Goal: Information Seeking & Learning: Learn about a topic

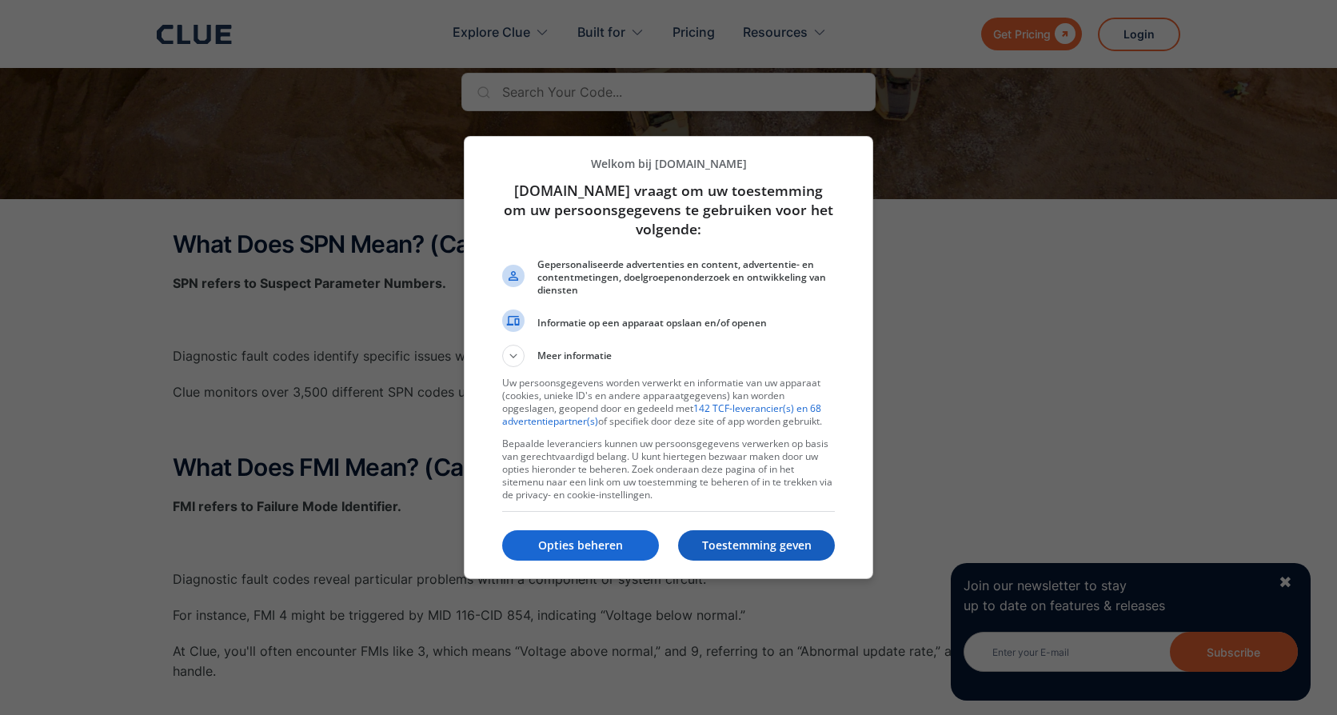
click at [725, 541] on p "Toestemming geven" at bounding box center [756, 545] width 157 height 16
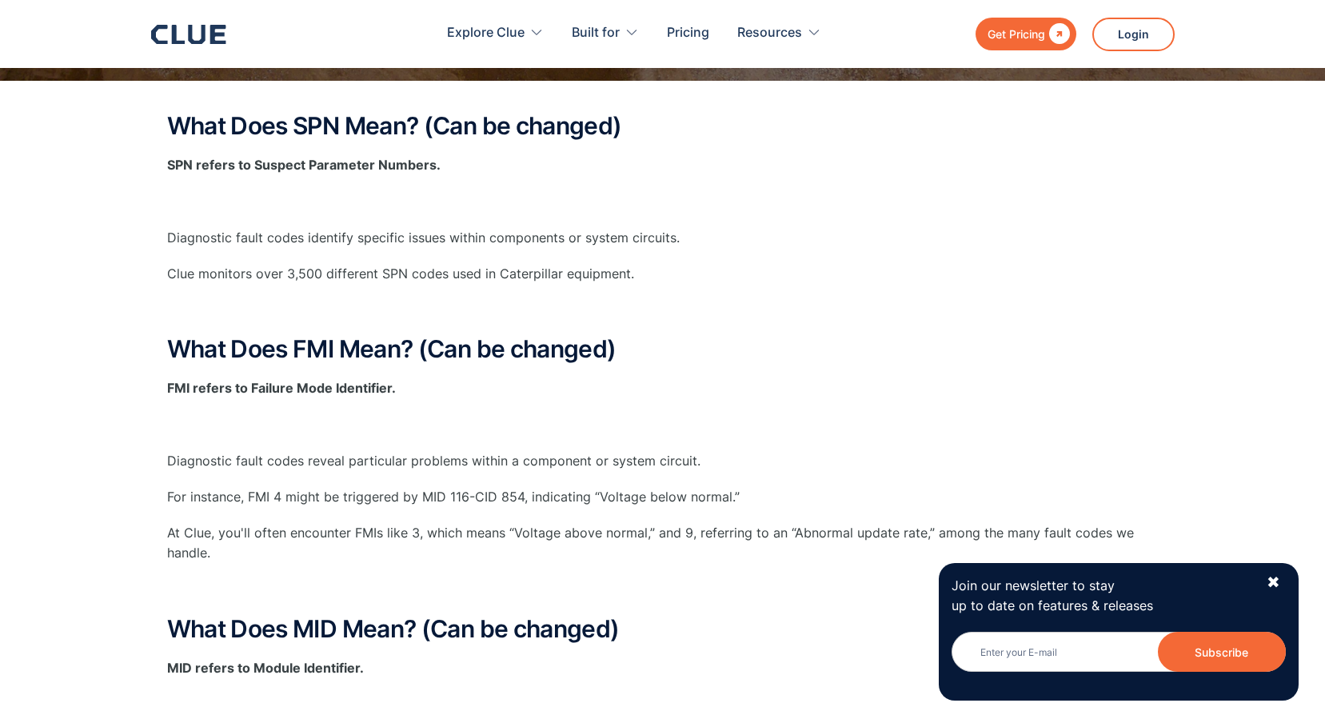
scroll to position [320, 0]
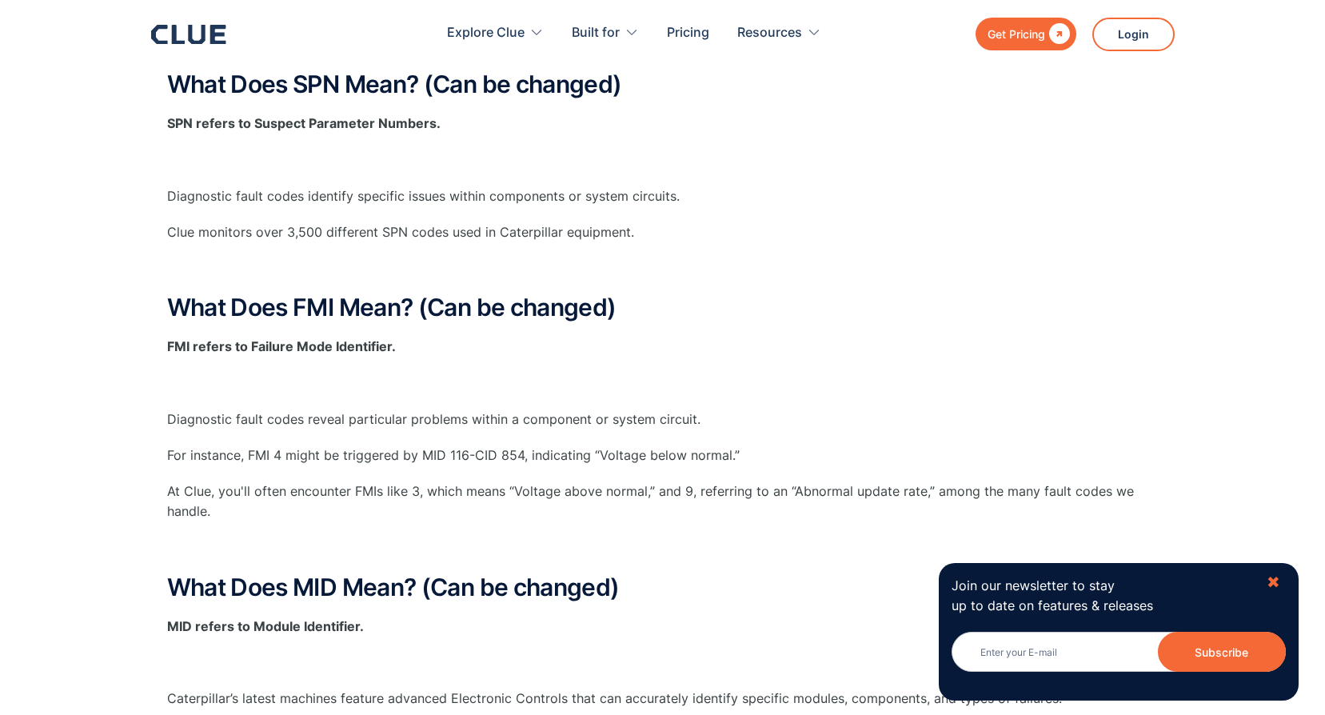
click at [1272, 584] on div "✖" at bounding box center [1274, 583] width 14 height 20
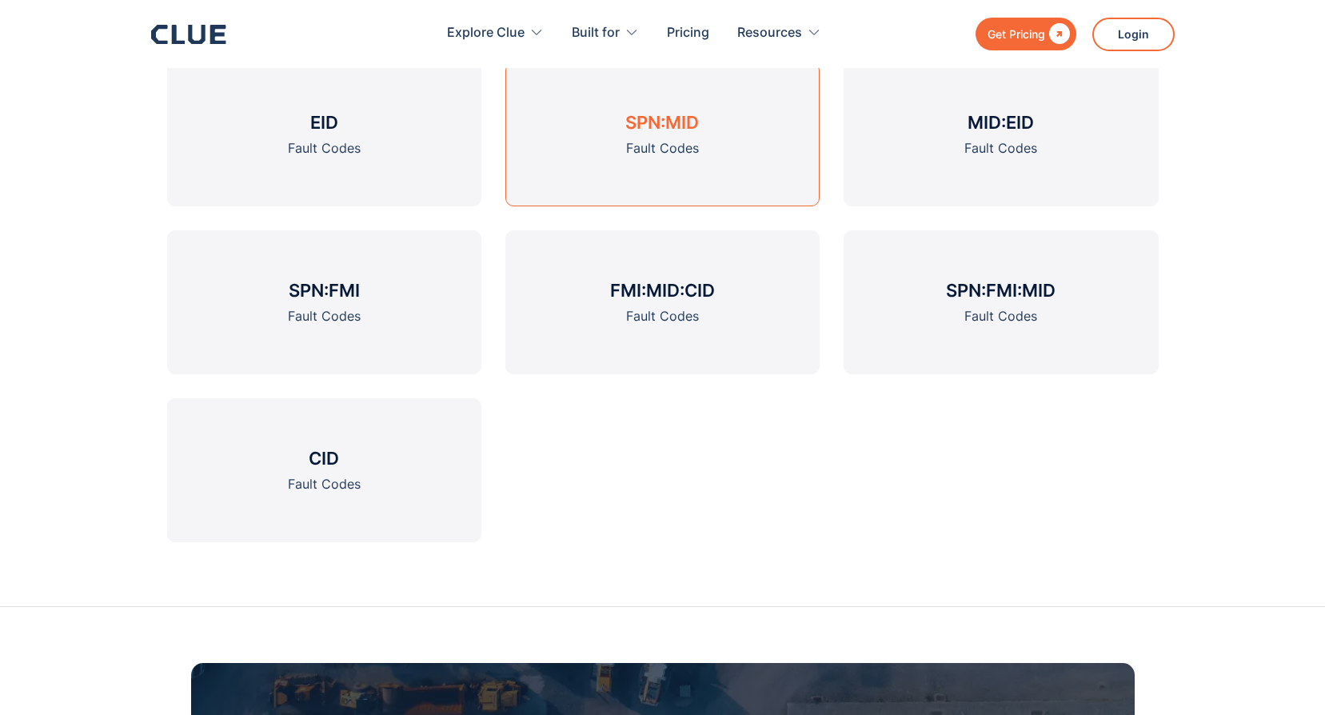
scroll to position [2719, 0]
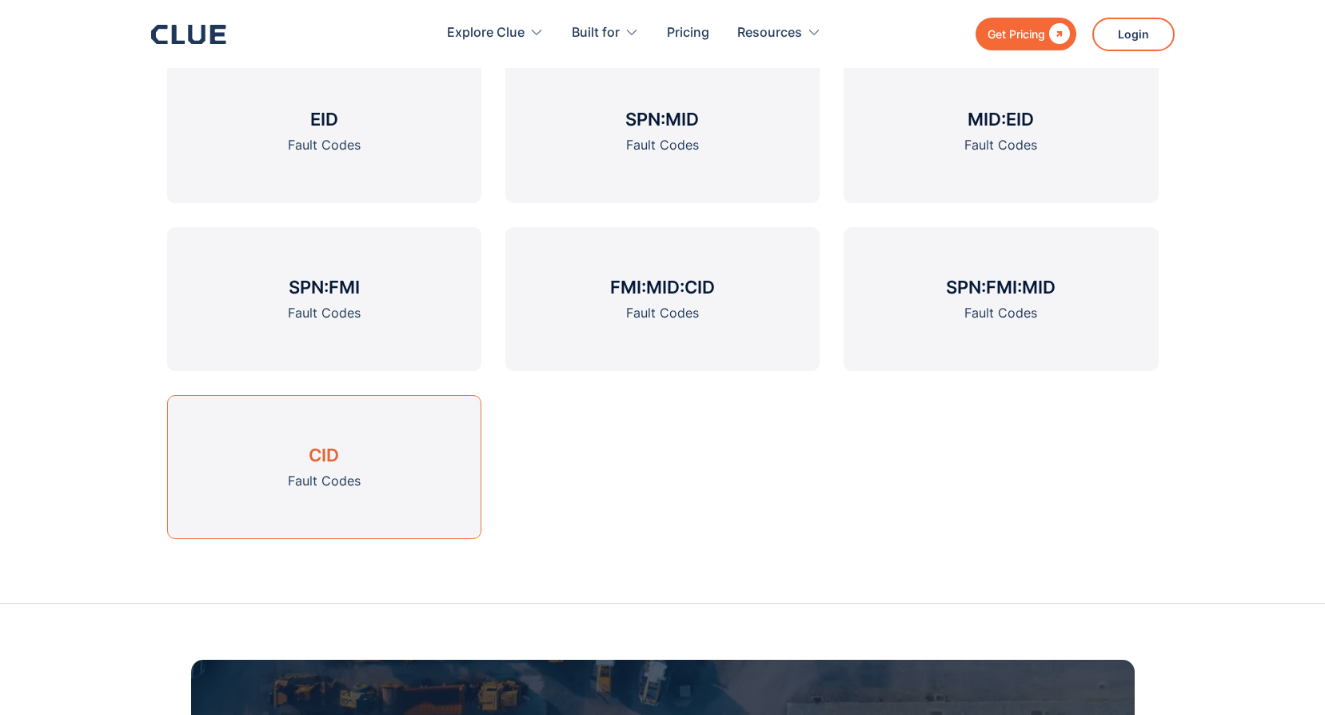
click at [365, 472] on link "CID Fault Codes" at bounding box center [324, 467] width 314 height 144
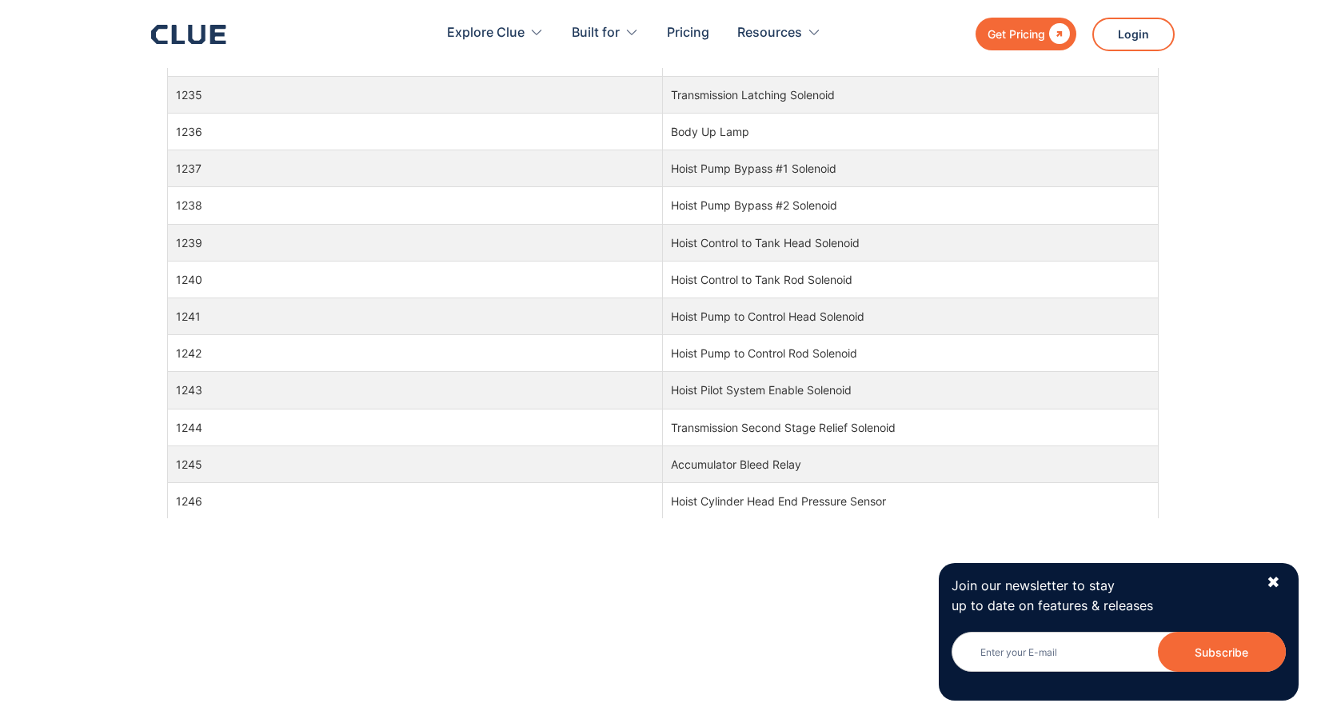
scroll to position [15015, 0]
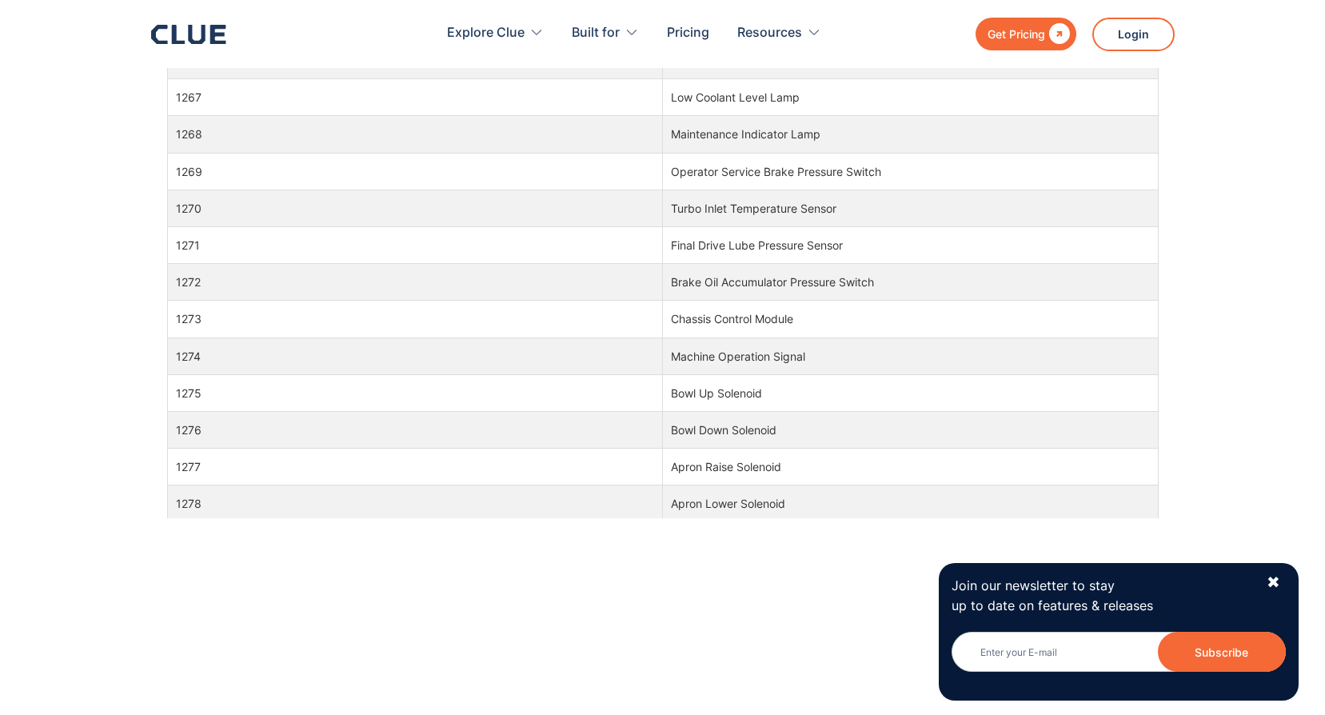
drag, startPoint x: 1160, startPoint y: 310, endPoint x: 1160, endPoint y: 301, distance: 8.8
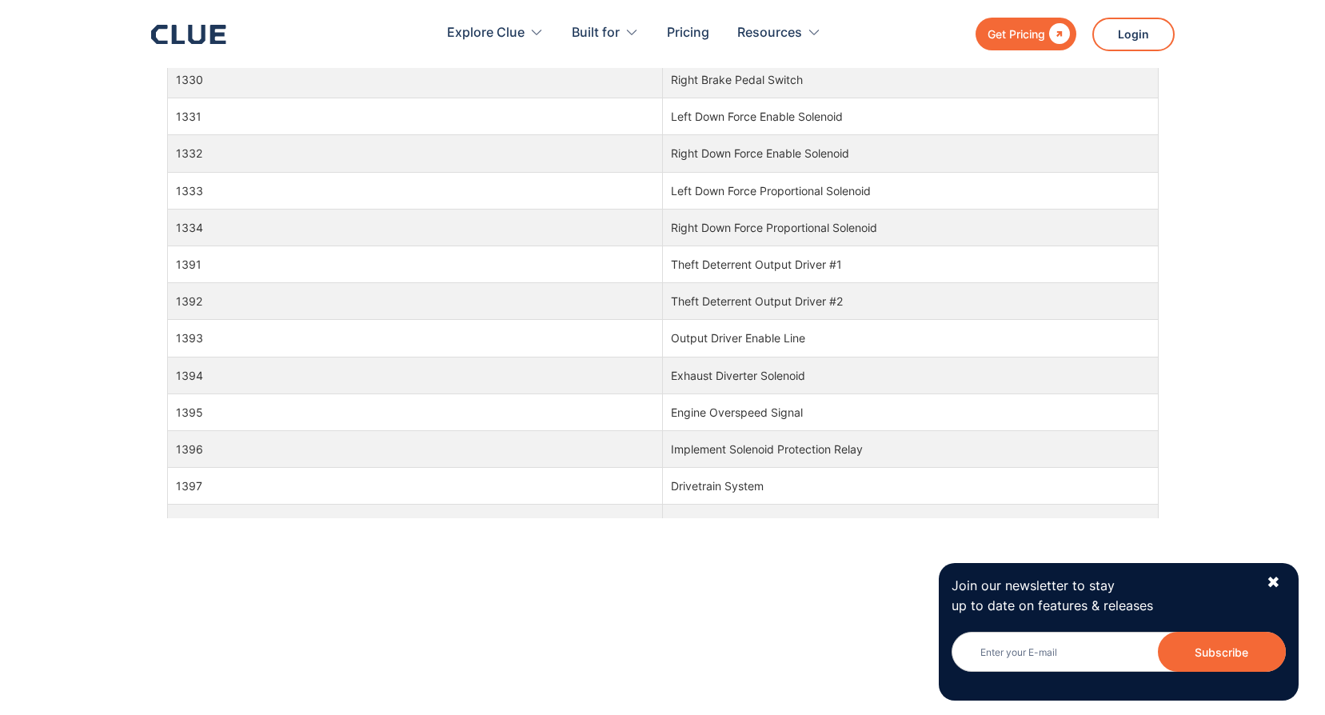
scroll to position [17517, 0]
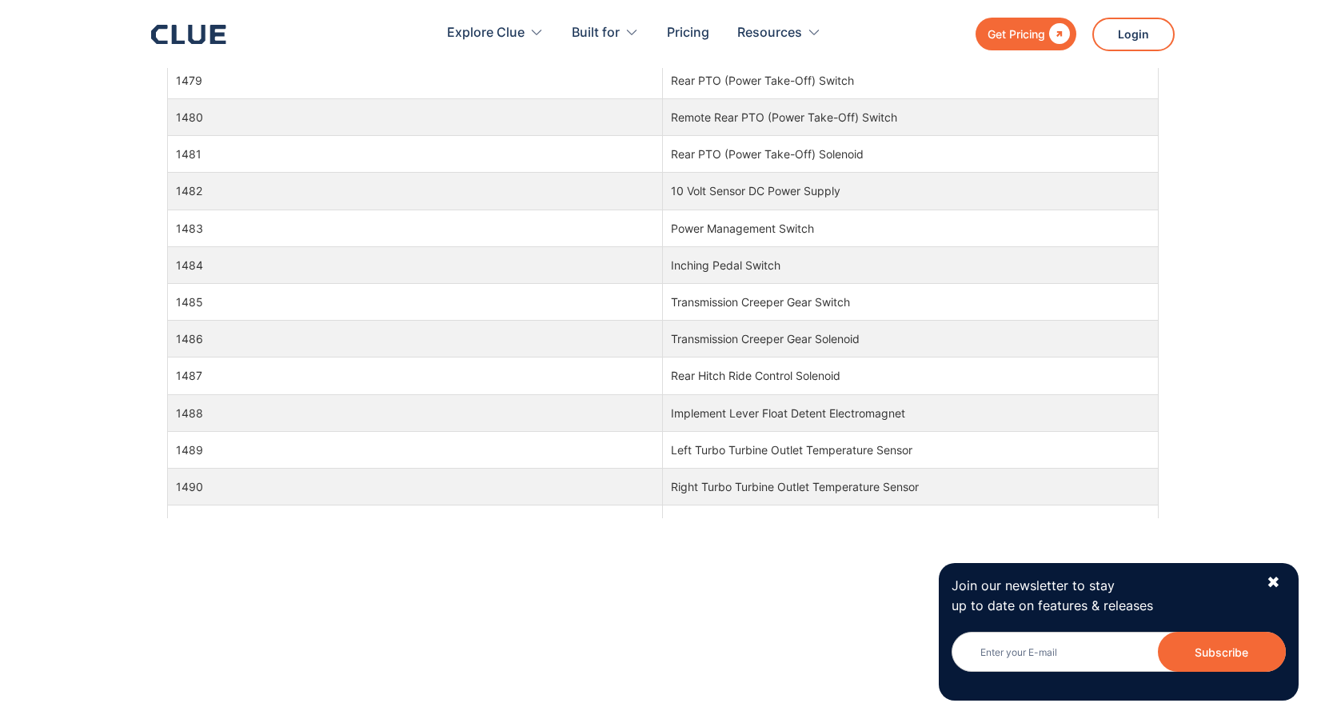
scroll to position [21516, 0]
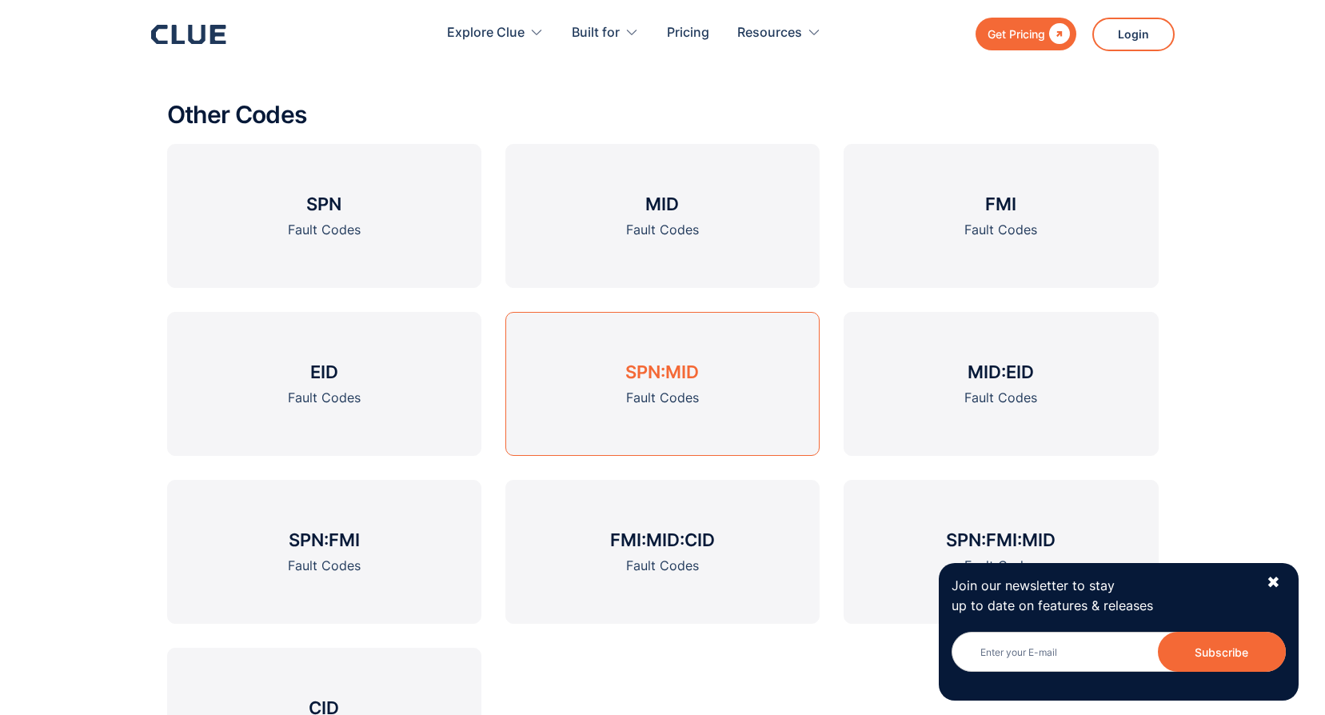
scroll to position [2399, 0]
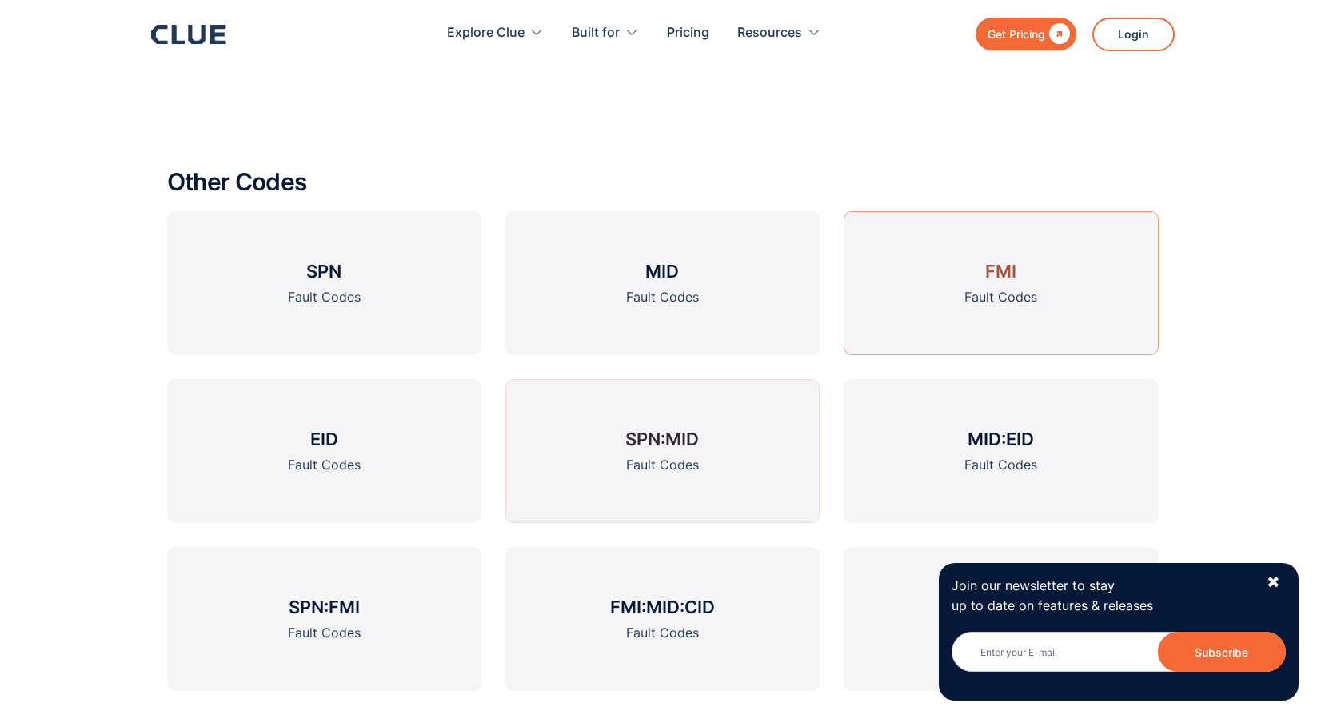
click at [997, 258] on link "FMI Fault Codes" at bounding box center [1001, 283] width 314 height 144
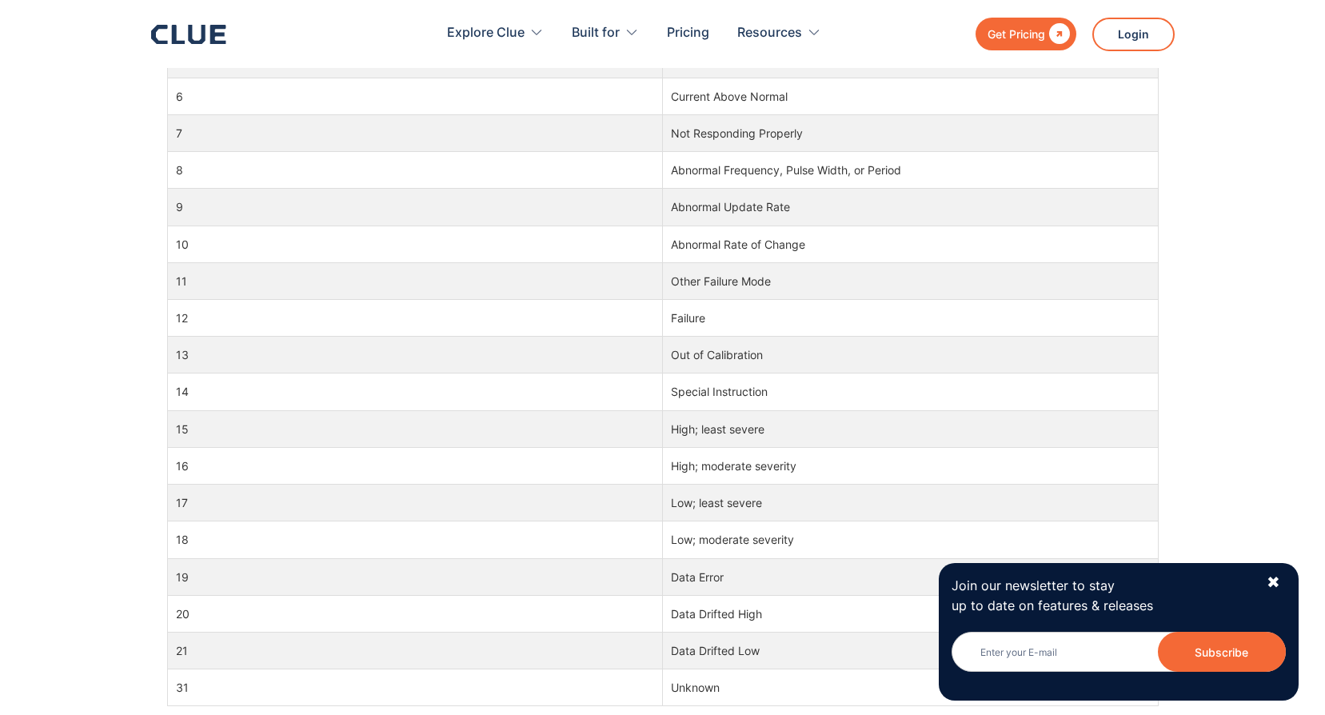
click at [872, 266] on td "Other Failure Mode" at bounding box center [911, 280] width 496 height 37
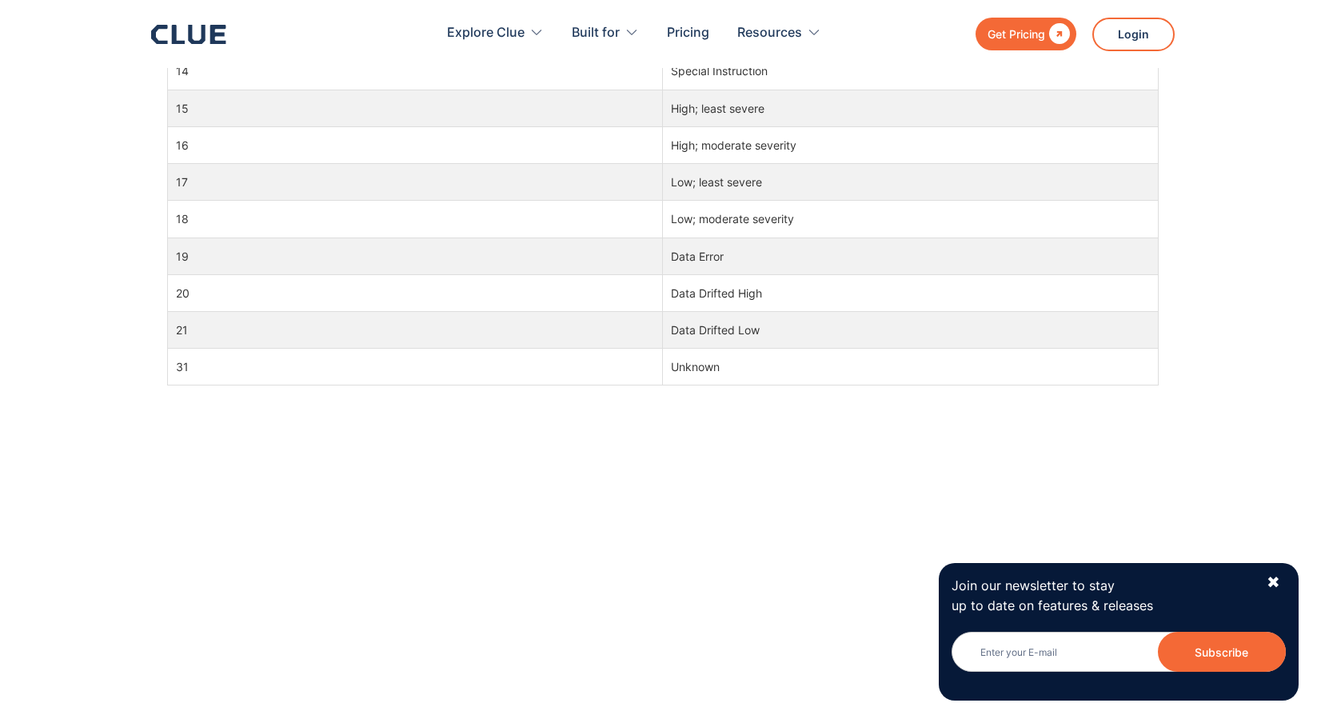
scroll to position [1120, 0]
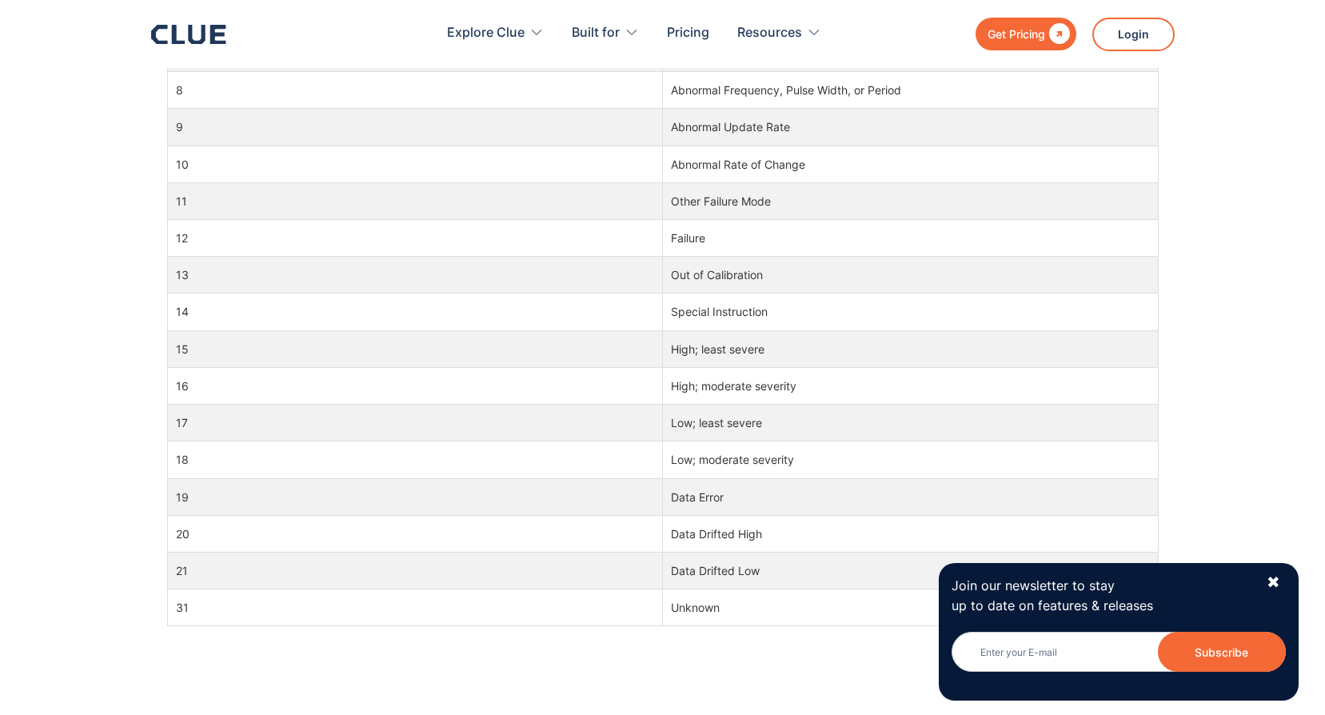
click at [872, 266] on td "Out of Calibration" at bounding box center [911, 275] width 496 height 37
click at [1163, 173] on div "What Does FMI Mean? FMI refers to Failure Mode Identifier. There are diagnostic…" at bounding box center [662, 96] width 1325 height 1715
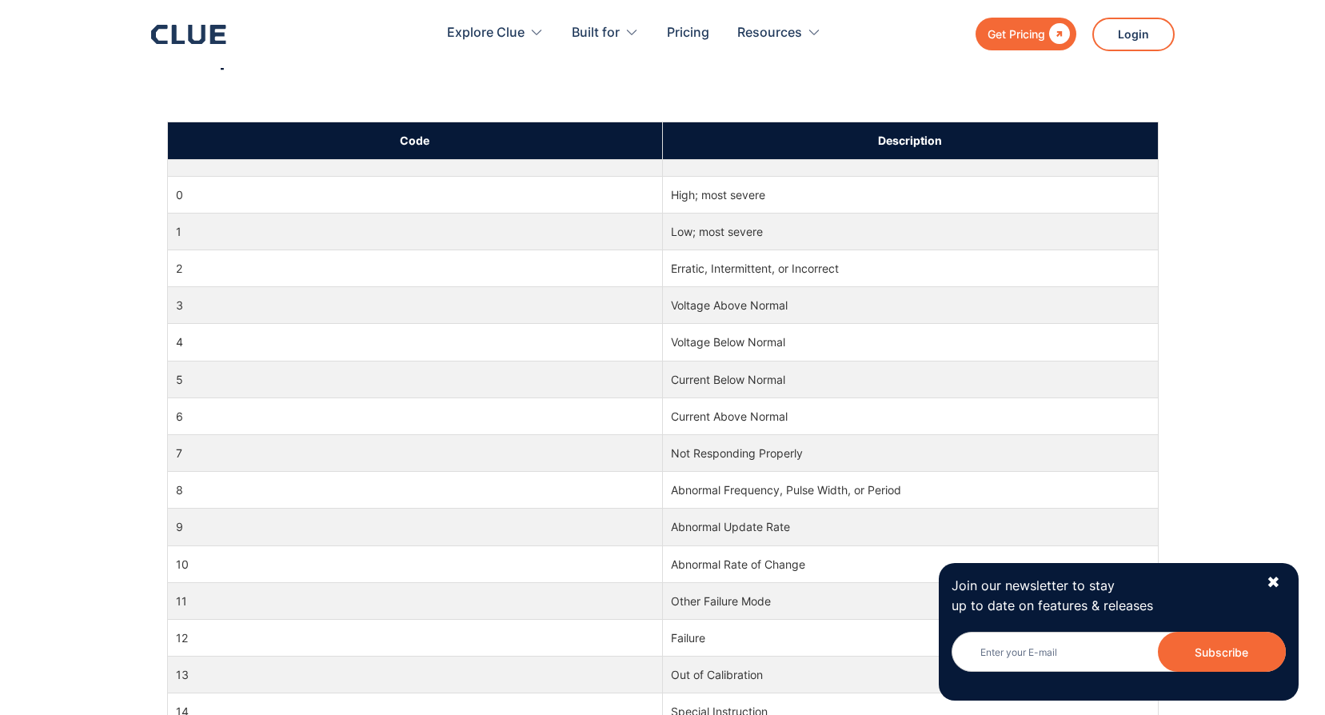
click at [1096, 395] on tbody "0 High; most severe 1 Low; most severe 2 Erratic, Intermittent, or Incorrect 3 …" at bounding box center [662, 592] width 991 height 867
click at [1120, 374] on td "Current Below Normal" at bounding box center [911, 379] width 496 height 37
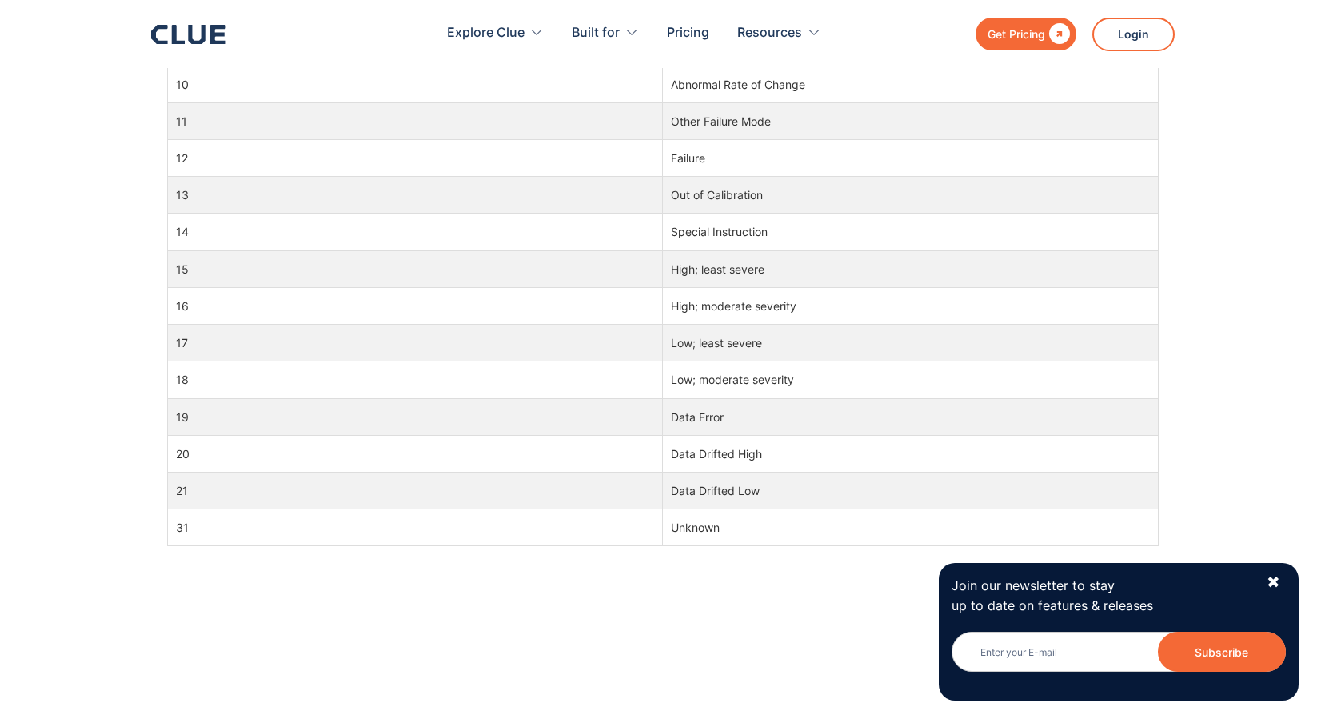
click at [1123, 367] on td "Low; moderate severity" at bounding box center [911, 379] width 496 height 37
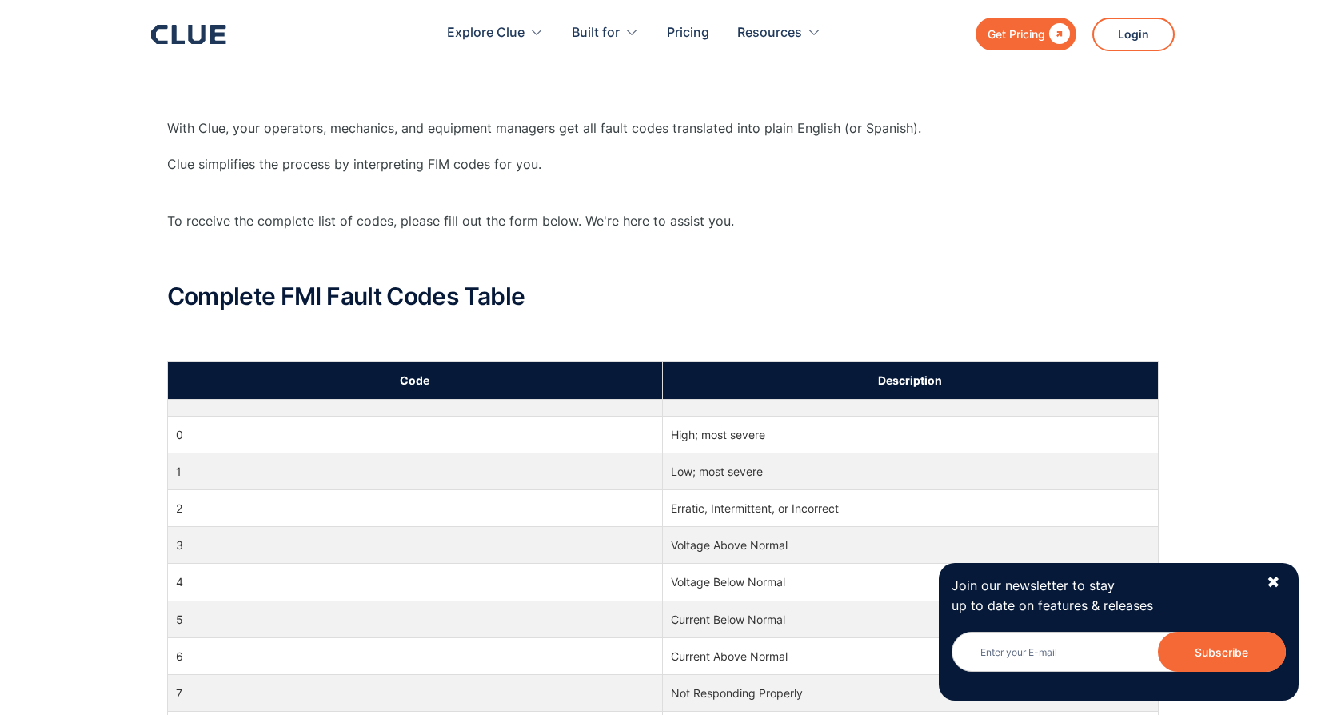
scroll to position [80, 0]
